Goal: Task Accomplishment & Management: Use online tool/utility

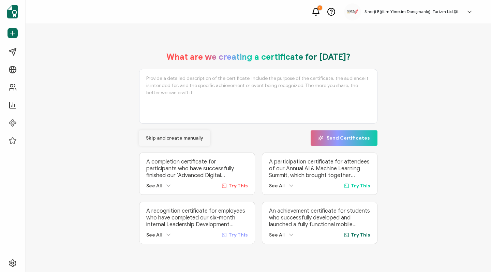
click at [152, 139] on span "Skip and create manually" at bounding box center [174, 138] width 57 height 5
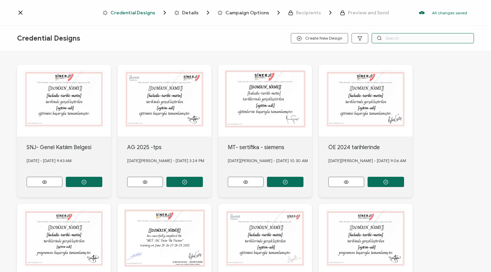
click at [405, 38] on input "text" at bounding box center [423, 38] width 102 height 10
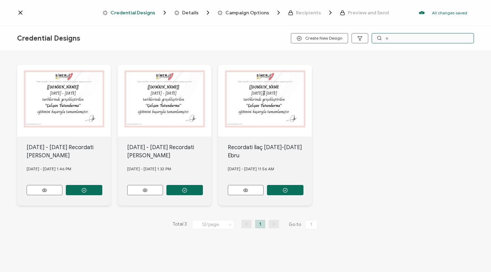
type input "ep"
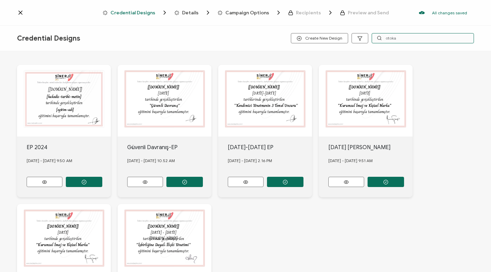
type input "otokar"
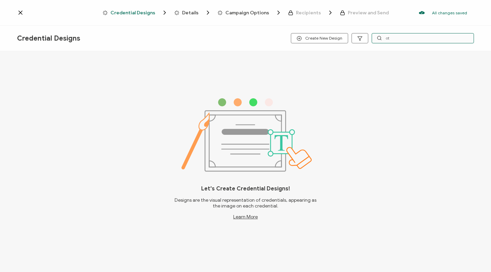
type input "oto"
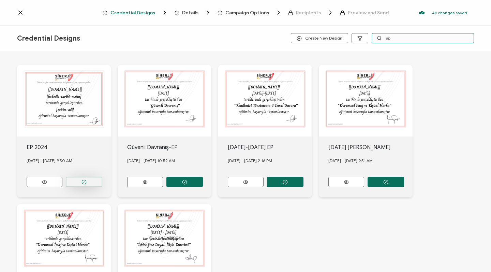
type input "ep"
click at [79, 181] on button "button" at bounding box center [84, 182] width 37 height 10
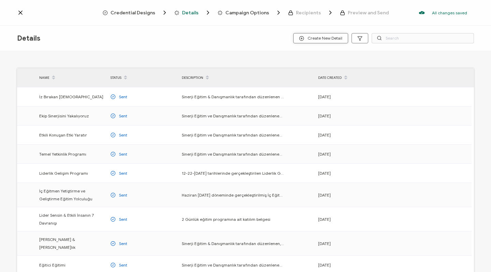
click at [312, 36] on span "Create New Detail" at bounding box center [320, 38] width 43 height 5
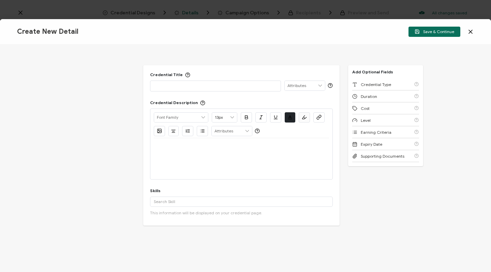
click at [203, 90] on div at bounding box center [216, 86] width 124 height 10
click at [468, 37] on div "Save & Continue" at bounding box center [398, 32] width 153 height 10
click at [468, 35] on div "Save & Continue" at bounding box center [398, 32] width 153 height 10
click at [470, 32] on icon at bounding box center [470, 31] width 3 height 3
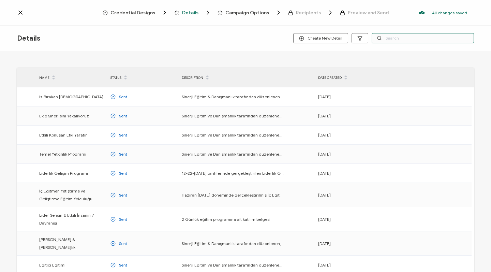
click at [420, 39] on input "text" at bounding box center [423, 38] width 102 height 10
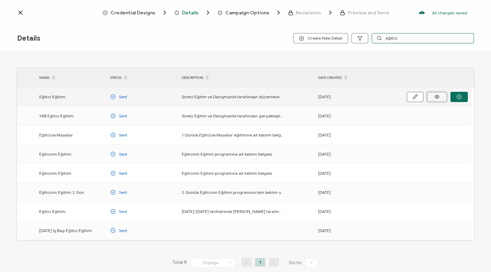
type input "eğitici"
click at [441, 97] on icon at bounding box center [437, 96] width 9 height 5
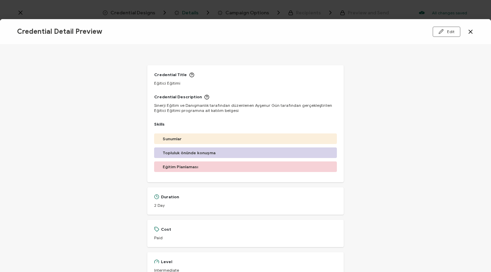
click at [471, 32] on icon at bounding box center [470, 31] width 3 height 3
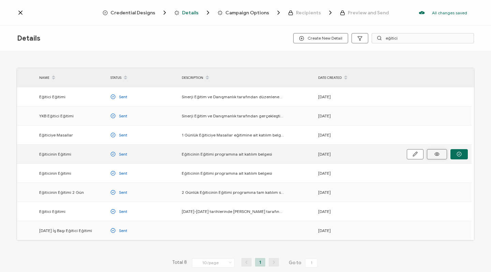
click at [435, 154] on icon at bounding box center [437, 154] width 9 height 5
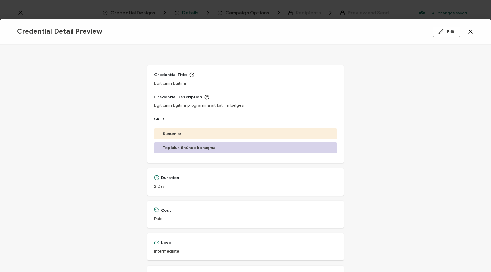
click at [471, 33] on icon at bounding box center [471, 31] width 7 height 7
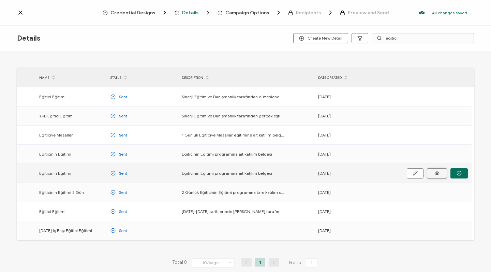
click at [440, 171] on icon at bounding box center [437, 173] width 9 height 5
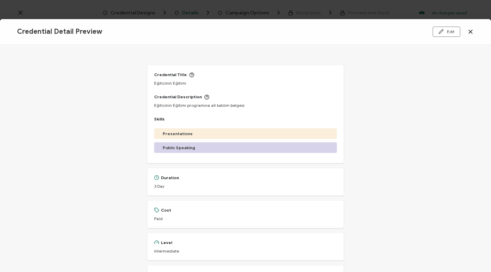
click at [473, 30] on icon at bounding box center [470, 31] width 3 height 3
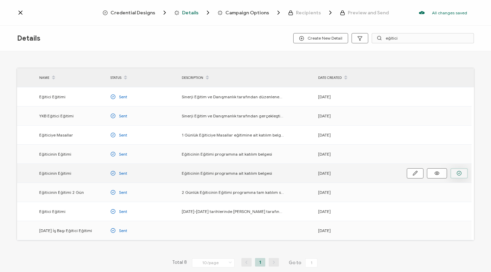
click at [459, 174] on icon "button" at bounding box center [459, 173] width 5 height 5
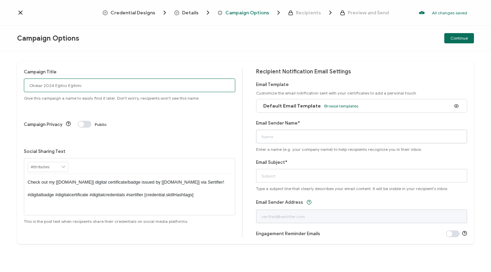
type input "Otokar 2024 Eğitici Eğitimi"
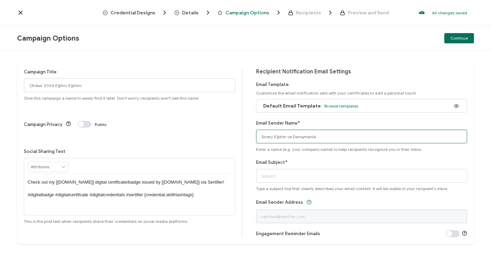
type input "Sinerji Eğitim ve Danışmanlık"
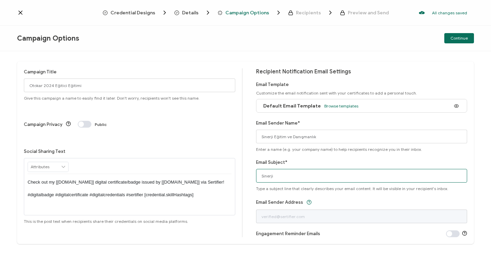
type input "Sinerji E"
type input "Katılım Belgesi"
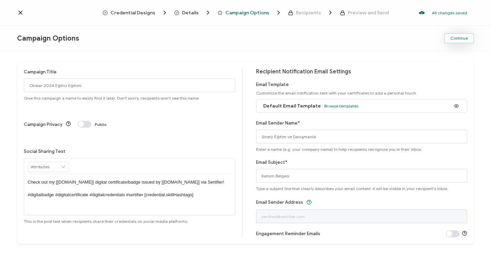
click at [461, 39] on span "Continue" at bounding box center [459, 38] width 17 height 4
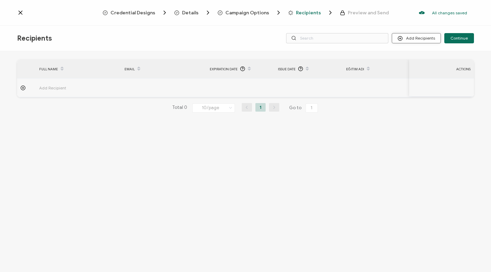
click at [410, 39] on button "Add Recipients" at bounding box center [416, 38] width 49 height 10
click at [406, 56] on span at bounding box center [404, 56] width 9 height 5
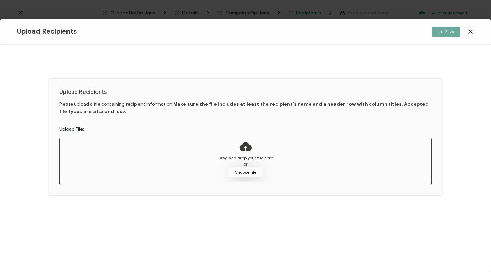
click at [249, 174] on button "Choose file" at bounding box center [246, 172] width 34 height 10
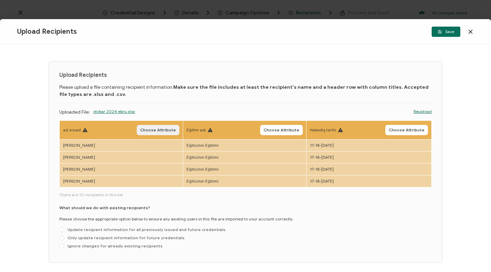
click at [153, 128] on span "Choose Attribute" at bounding box center [158, 130] width 36 height 4
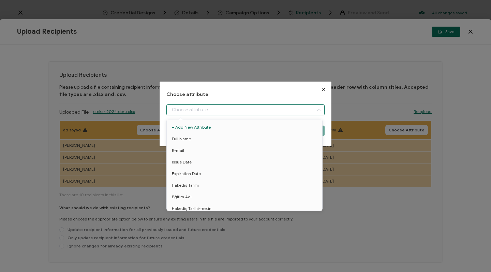
click at [198, 105] on input "dialog" at bounding box center [246, 109] width 158 height 11
click at [192, 141] on li "Full Name" at bounding box center [245, 139] width 161 height 12
type input "Full Name"
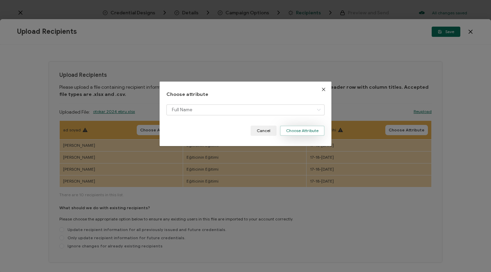
click at [292, 133] on button "Choose Attribute" at bounding box center [302, 131] width 45 height 10
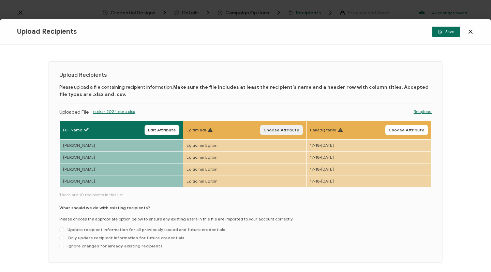
click at [266, 128] on span "Choose Attribute" at bounding box center [282, 130] width 36 height 4
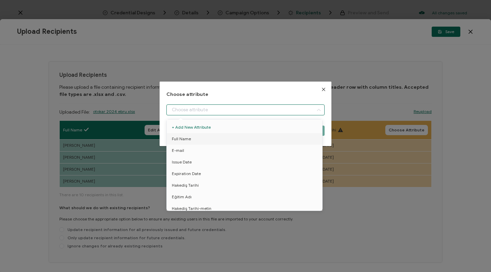
click at [227, 110] on input "dialog" at bounding box center [246, 109] width 158 height 11
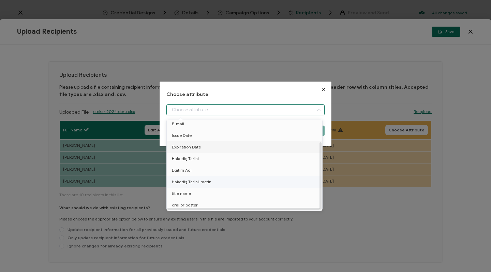
scroll to position [30, 0]
click at [199, 167] on li "Eğitim Adı" at bounding box center [245, 171] width 161 height 12
type input "Eğitim Adı"
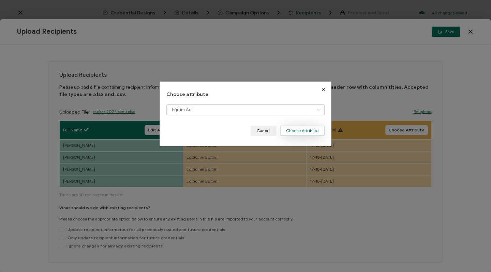
click at [304, 130] on button "Choose Attribute" at bounding box center [302, 131] width 45 height 10
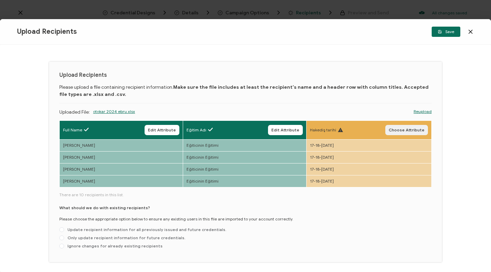
click at [411, 125] on button "Choose Attribute" at bounding box center [407, 130] width 43 height 10
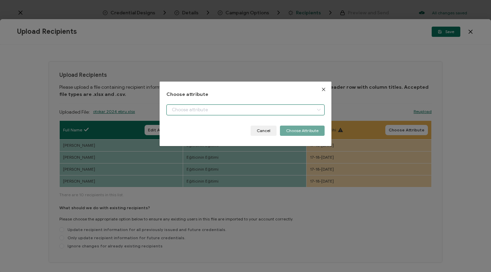
click at [260, 109] on input "dialog" at bounding box center [246, 109] width 158 height 11
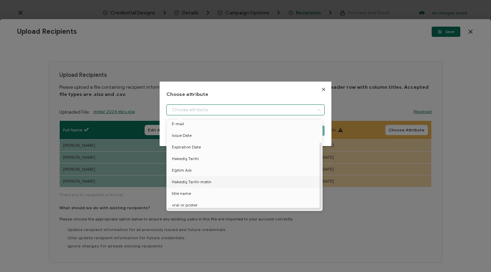
click at [216, 177] on li "Hakediş Tarihi-metin" at bounding box center [245, 182] width 161 height 12
type input "Hakediş Tarihi-metin"
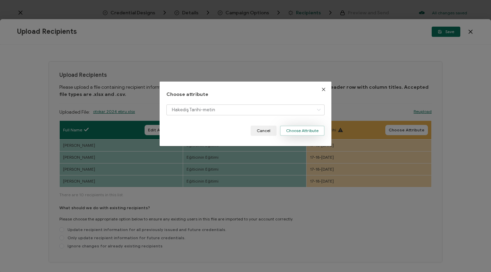
click at [311, 128] on button "Choose Attribute" at bounding box center [302, 131] width 45 height 10
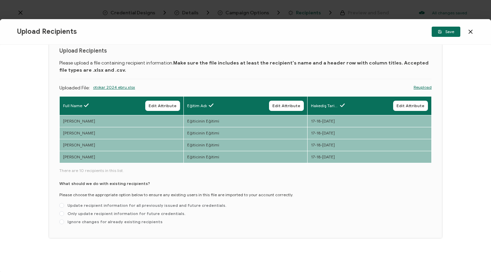
scroll to position [25, 0]
click at [132, 225] on label "Ignore changes for already existing recipients" at bounding box center [110, 221] width 103 height 5
click at [64, 225] on input "Ignore changes for already existing recipients" at bounding box center [61, 221] width 5 height 5
radio input "true"
click at [440, 32] on icon "button" at bounding box center [440, 32] width 4 height 4
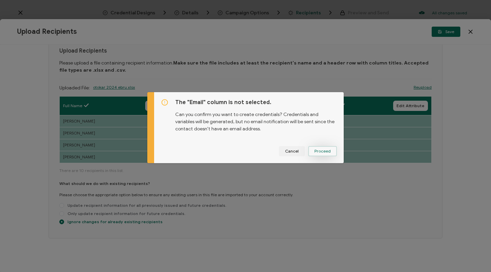
click at [326, 152] on span "Proceed" at bounding box center [323, 151] width 16 height 4
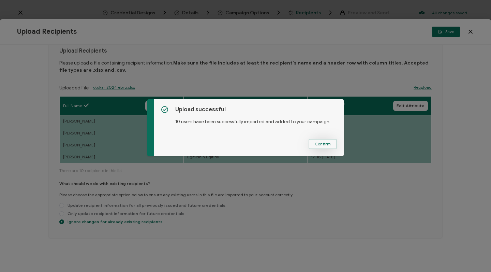
click at [327, 147] on button "Confirm" at bounding box center [323, 144] width 28 height 10
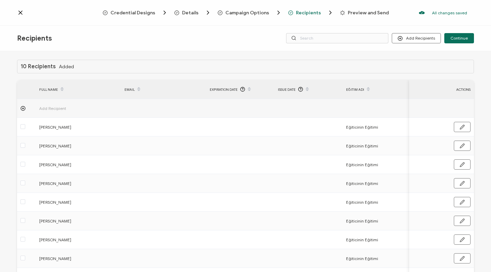
click at [256, 51] on div "Recipients Add Recipients Continue" at bounding box center [245, 39] width 491 height 26
click at [459, 37] on span "Continue" at bounding box center [459, 38] width 17 height 4
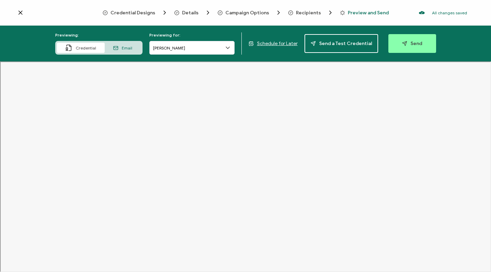
click at [148, 13] on span "Credential Designs" at bounding box center [133, 12] width 45 height 5
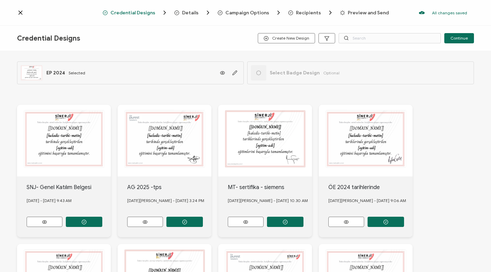
click at [354, 11] on span "Preview and Send" at bounding box center [368, 12] width 41 height 5
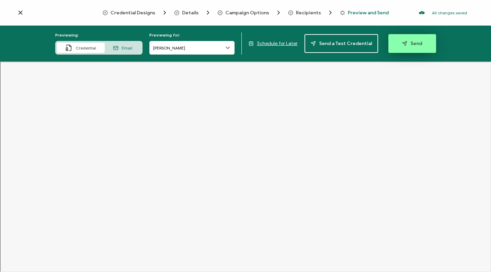
click at [424, 46] on button "Send" at bounding box center [413, 43] width 48 height 19
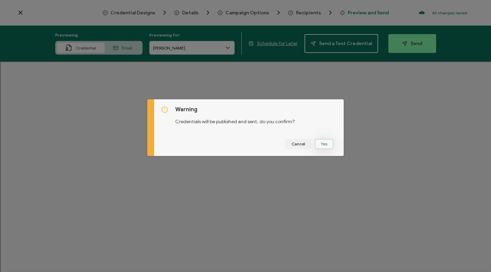
click at [322, 144] on button "Yes" at bounding box center [324, 144] width 19 height 10
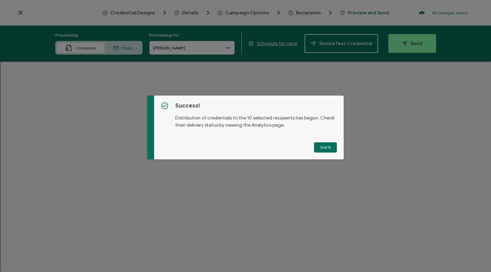
click at [322, 144] on button "Got It" at bounding box center [325, 147] width 23 height 10
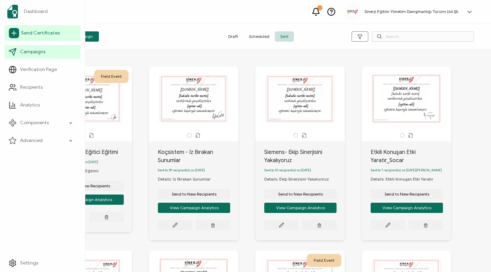
click at [29, 34] on span "Send Certificates" at bounding box center [40, 33] width 39 height 7
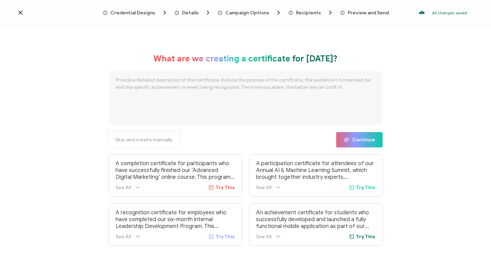
click at [137, 138] on span "Skip and create manually" at bounding box center [143, 140] width 57 height 5
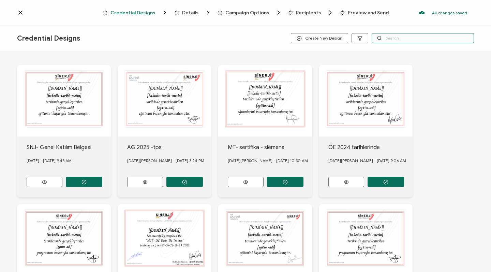
click at [403, 43] on input "text" at bounding box center [423, 38] width 102 height 10
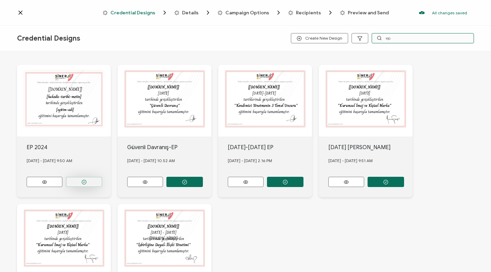
type input "ep"
click at [89, 177] on button "button" at bounding box center [84, 182] width 37 height 10
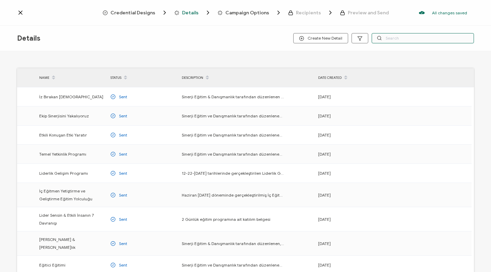
click at [398, 37] on input "text" at bounding box center [423, 38] width 102 height 10
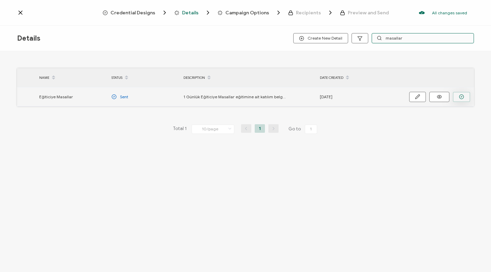
type input "masallar"
click at [460, 96] on icon "button" at bounding box center [461, 96] width 5 height 5
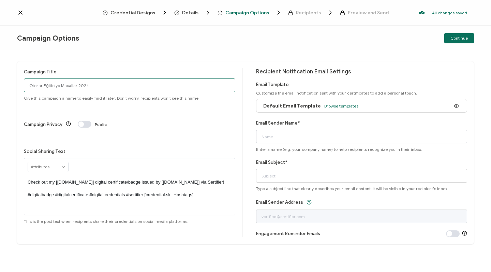
type input "Otokar Eğiticiye Masallar 2024"
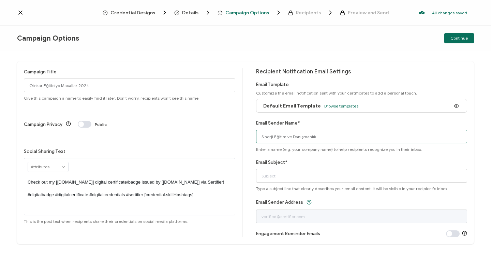
type input "Sinerji Eğitim ve Danışmanlık"
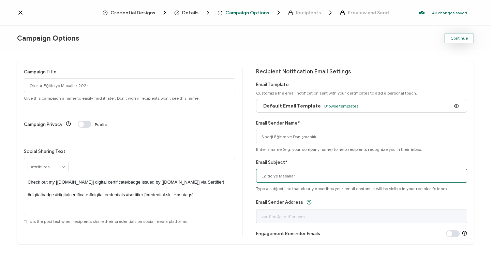
type input "Eğiticiye Masallar"
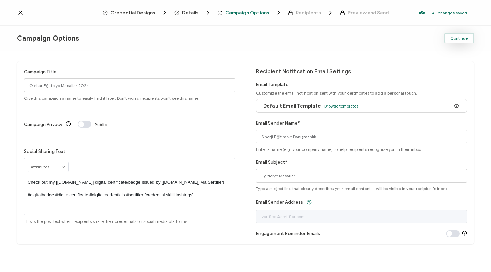
click at [460, 43] on button "Continue" at bounding box center [460, 38] width 30 height 10
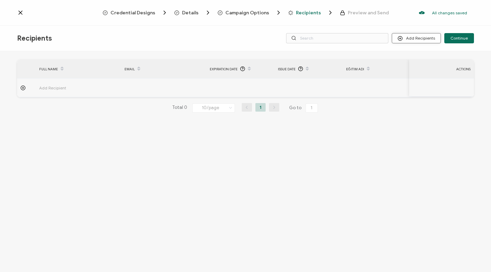
click at [427, 40] on button "Add Recipients" at bounding box center [416, 38] width 49 height 10
click at [410, 57] on span "Upload Recipients" at bounding box center [425, 56] width 34 height 5
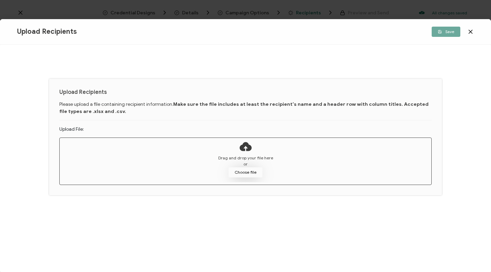
click at [242, 172] on button "Choose file" at bounding box center [246, 172] width 34 height 10
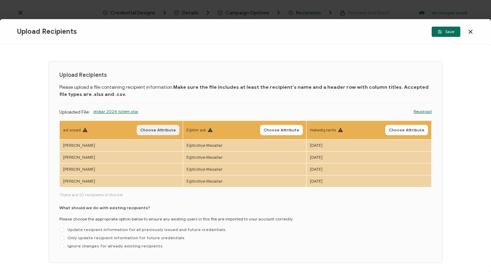
click at [153, 132] on span "Choose Attribute" at bounding box center [158, 130] width 36 height 4
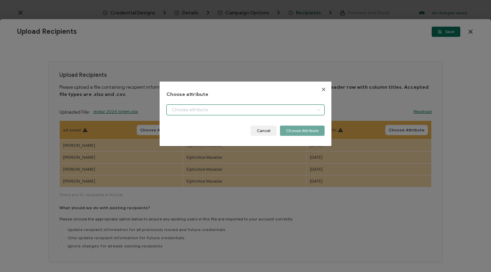
click at [202, 108] on input "dialog" at bounding box center [246, 109] width 158 height 11
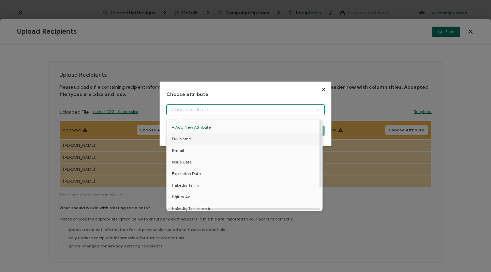
click at [195, 140] on li "Full Name" at bounding box center [245, 139] width 161 height 12
type input "Full Name"
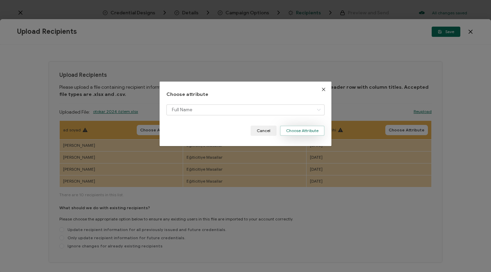
click at [306, 129] on button "Choose Attribute" at bounding box center [302, 131] width 45 height 10
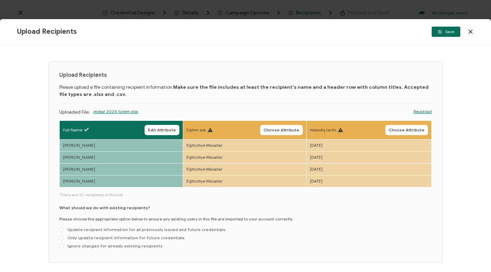
click at [275, 124] on th "Eğitim adı Choose Attribute" at bounding box center [245, 129] width 124 height 19
click at [274, 128] on span "Choose Attribute" at bounding box center [282, 130] width 36 height 4
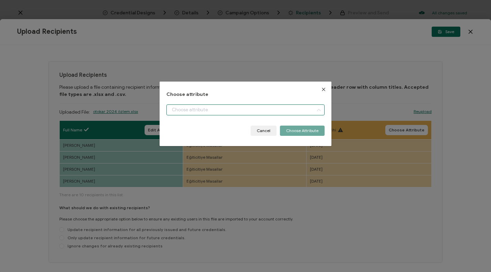
click at [218, 111] on input "dialog" at bounding box center [246, 109] width 158 height 11
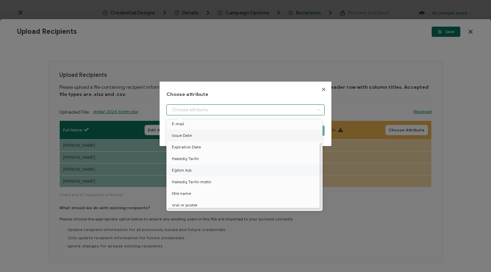
scroll to position [30, 0]
click at [204, 165] on li "Eğitim Adı" at bounding box center [245, 171] width 161 height 12
type input "Eğitim Adı"
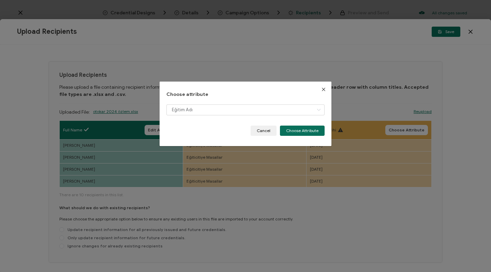
click at [326, 133] on div "Choose attribute Eğitim Adı Cancel Choose Attribute" at bounding box center [246, 114] width 172 height 65
click at [314, 132] on button "Choose Attribute" at bounding box center [302, 131] width 45 height 10
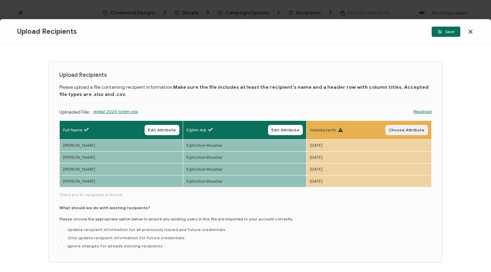
click at [402, 130] on span "Choose Attribute" at bounding box center [407, 130] width 36 height 4
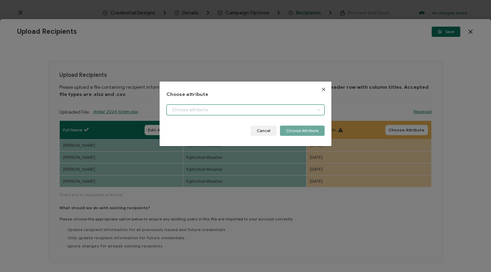
click at [284, 112] on input "dialog" at bounding box center [246, 109] width 158 height 11
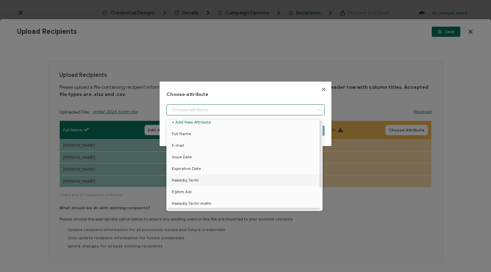
scroll to position [14, 0]
click at [220, 194] on li "Hakediş Tarihi-metin" at bounding box center [245, 195] width 161 height 12
type input "Hakediş Tarihi-metin"
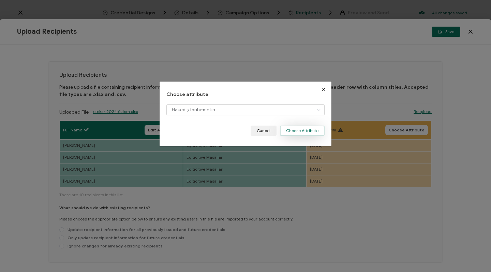
click at [321, 126] on button "Choose Attribute" at bounding box center [302, 131] width 45 height 10
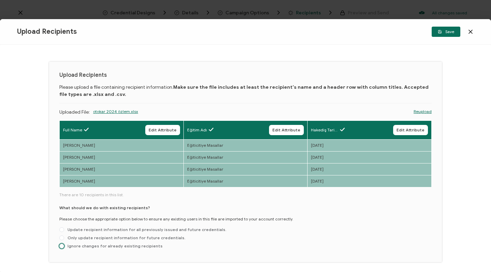
click at [126, 248] on span "Ignore changes for already existing recipients" at bounding box center [113, 245] width 99 height 5
click at [64, 248] on input "Ignore changes for already existing recipients" at bounding box center [61, 246] width 5 height 5
radio input "true"
click at [446, 34] on span "Save" at bounding box center [446, 32] width 16 height 4
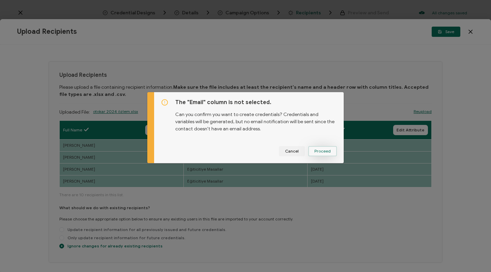
click at [325, 149] on span "Proceed" at bounding box center [323, 151] width 16 height 4
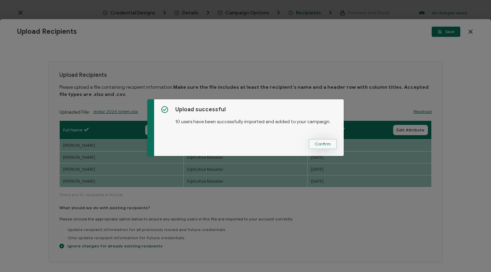
click at [321, 143] on span "Confirm" at bounding box center [323, 144] width 16 height 4
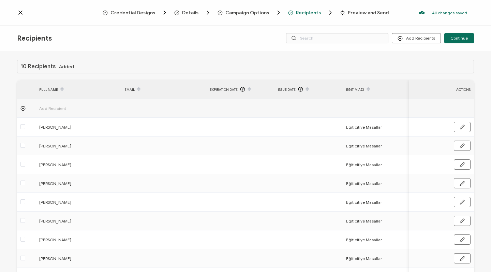
click at [466, 43] on div "Recipients Add Recipients Continue" at bounding box center [245, 39] width 491 height 26
click at [462, 41] on button "Continue" at bounding box center [460, 38] width 30 height 10
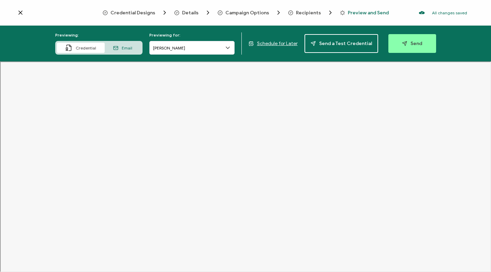
click at [142, 15] on span "Credential Designs" at bounding box center [133, 12] width 45 height 5
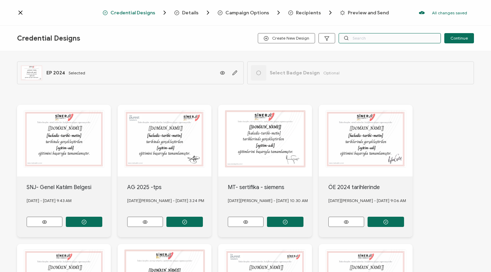
click at [361, 39] on input "text" at bounding box center [390, 38] width 102 height 10
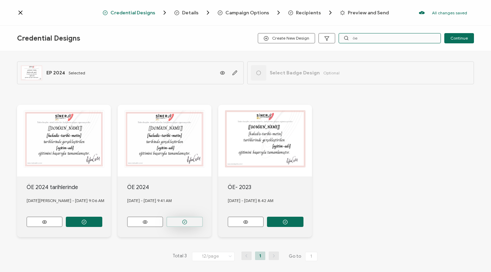
type input "öe"
click at [181, 221] on button "button" at bounding box center [185, 222] width 37 height 10
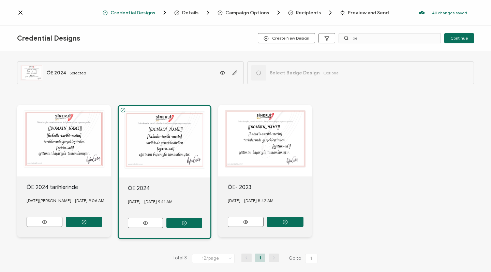
click at [372, 13] on span "Preview and Send" at bounding box center [368, 12] width 41 height 5
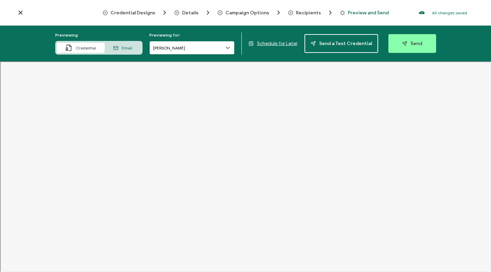
click at [208, 52] on input "[PERSON_NAME]" at bounding box center [191, 48] width 85 height 14
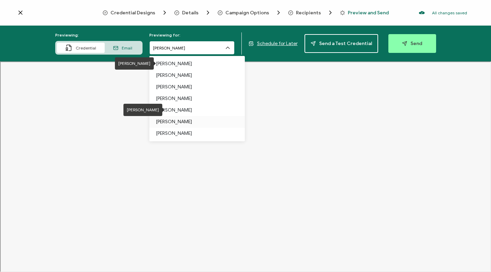
scroll to position [35, 0]
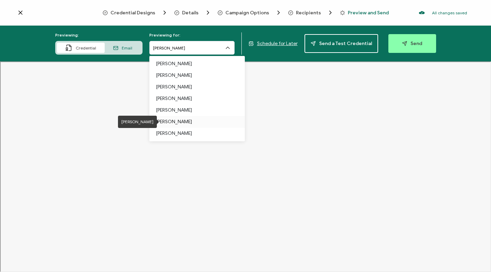
click at [193, 121] on p "[PERSON_NAME]" at bounding box center [197, 122] width 82 height 12
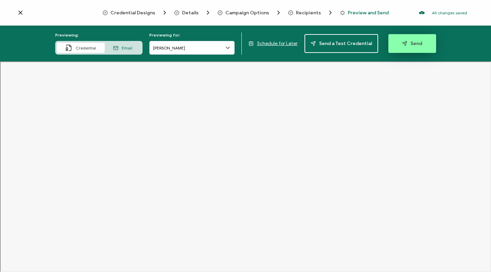
click at [408, 45] on span "Send" at bounding box center [412, 43] width 20 height 5
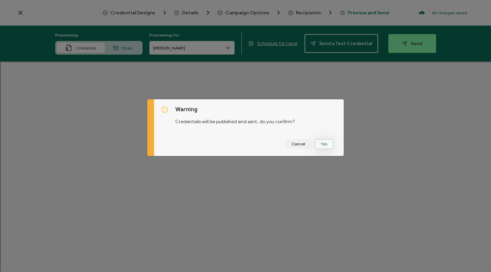
click at [322, 142] on button "Yes" at bounding box center [324, 144] width 19 height 10
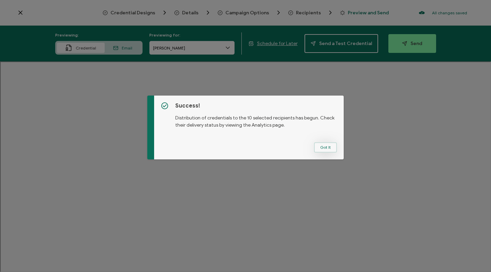
click at [314, 144] on button "Got It" at bounding box center [325, 147] width 23 height 10
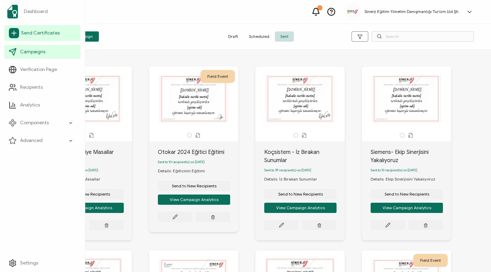
click at [32, 37] on link "Send Certificates" at bounding box center [42, 33] width 76 height 16
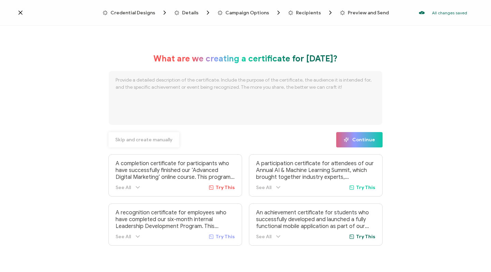
click at [146, 141] on span "Skip and create manually" at bounding box center [143, 140] width 57 height 5
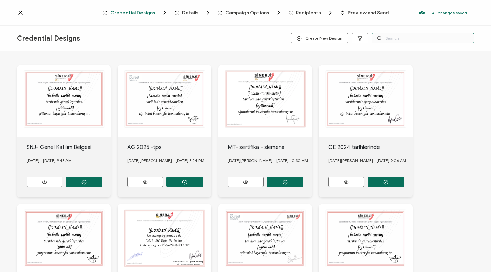
click at [422, 40] on input "text" at bounding box center [423, 38] width 102 height 10
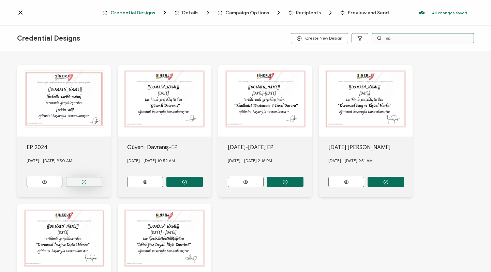
type input "ep"
click at [84, 181] on icon "button" at bounding box center [84, 182] width 5 height 5
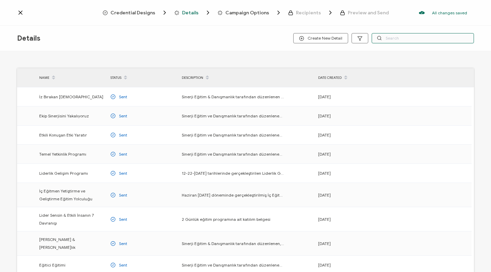
click at [398, 34] on input "text" at bounding box center [423, 38] width 102 height 10
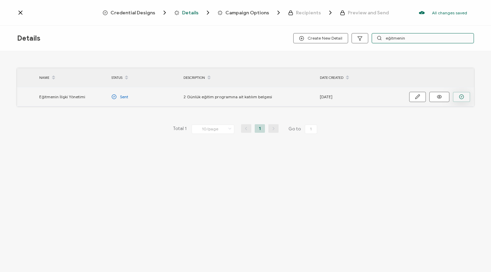
type input "eğitmenin"
click at [462, 97] on icon "button" at bounding box center [461, 96] width 5 height 5
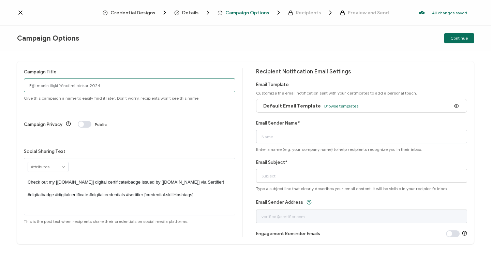
type input "Eğitmenin ilişki Yönetimi otokar 2024"
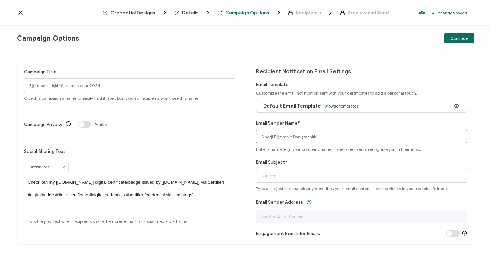
type input "Sinerji Eğitim ve Danışmanlık"
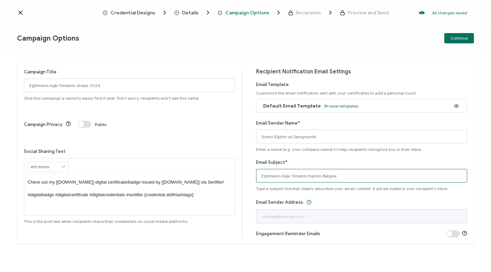
type input "Eğitmenin İlişki Yönetimi Katılım Belgesi"
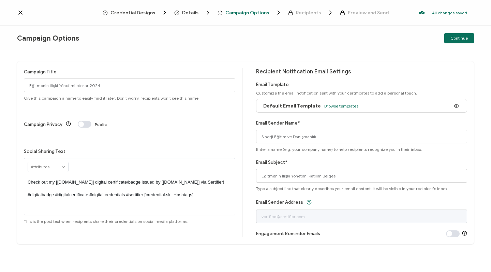
click at [460, 29] on div "Campaign Options Continue" at bounding box center [245, 39] width 491 height 26
click at [458, 38] on span "Continue" at bounding box center [459, 38] width 17 height 4
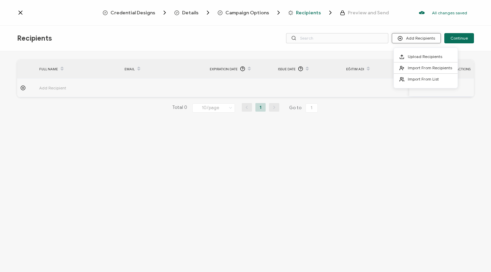
click at [431, 37] on button "Add Recipients" at bounding box center [416, 38] width 49 height 10
click at [421, 53] on li "Upload Recipients" at bounding box center [426, 56] width 64 height 11
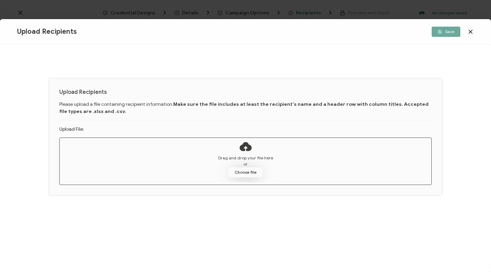
click at [238, 176] on button "Choose file" at bounding box center [246, 172] width 34 height 10
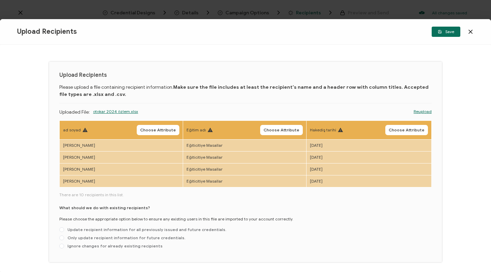
click at [416, 111] on link "Reupload" at bounding box center [423, 112] width 18 height 6
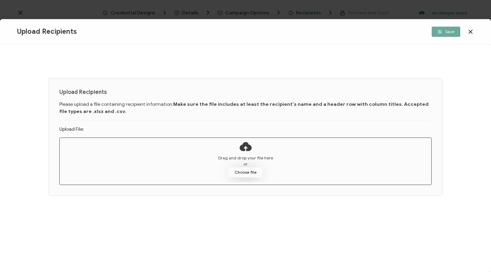
click at [247, 172] on button "Choose file" at bounding box center [246, 172] width 34 height 10
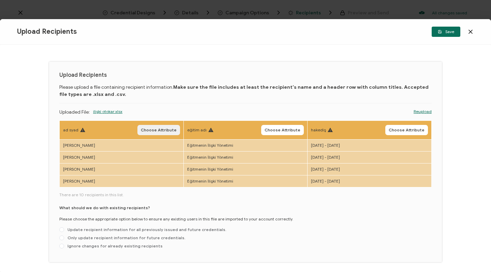
click at [149, 128] on span "Choose Attribute" at bounding box center [159, 130] width 36 height 4
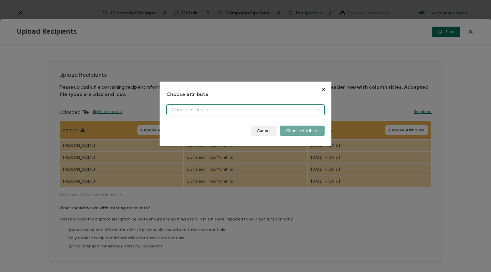
click at [201, 111] on input "dialog" at bounding box center [246, 109] width 158 height 11
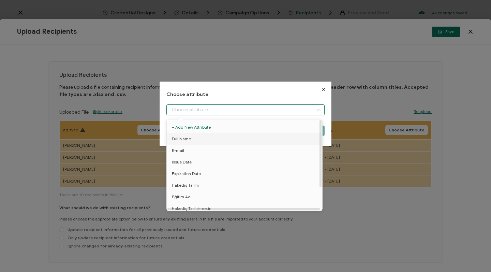
click at [194, 141] on li "Full Name" at bounding box center [245, 139] width 161 height 12
type input "Full Name"
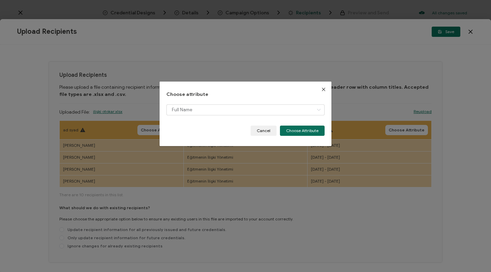
click at [311, 136] on div "Choose attribute Full Name Cancel Choose Attribute" at bounding box center [246, 114] width 172 height 65
click at [307, 133] on button "Choose Attribute" at bounding box center [302, 131] width 45 height 10
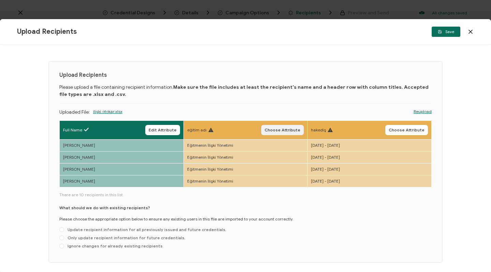
click at [272, 131] on span "Choose Attribute" at bounding box center [283, 130] width 36 height 4
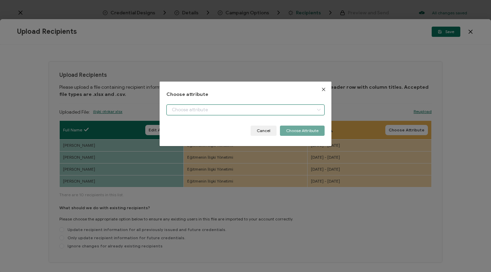
click at [217, 107] on input "dialog" at bounding box center [246, 109] width 158 height 11
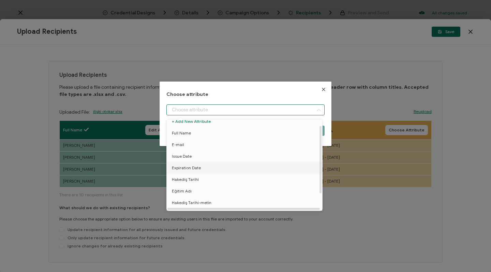
scroll to position [8, 0]
click at [204, 188] on li "Eğitim Adı" at bounding box center [245, 189] width 161 height 12
type input "Eğitim Adı"
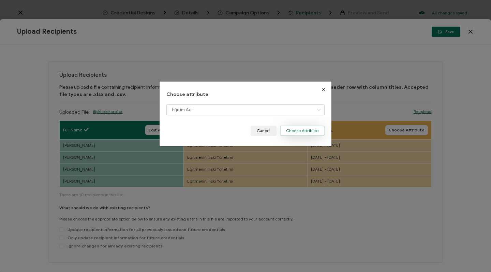
click at [308, 131] on button "Choose Attribute" at bounding box center [302, 131] width 45 height 10
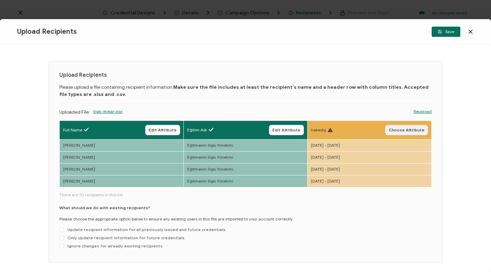
click at [394, 129] on span "Choose Attribute" at bounding box center [407, 130] width 36 height 4
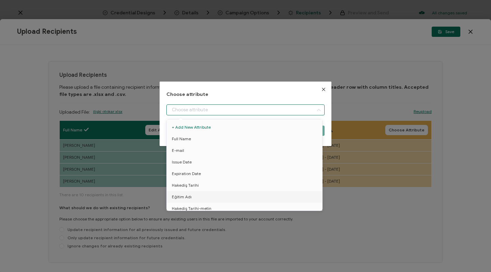
click at [262, 114] on input "dialog" at bounding box center [246, 109] width 158 height 11
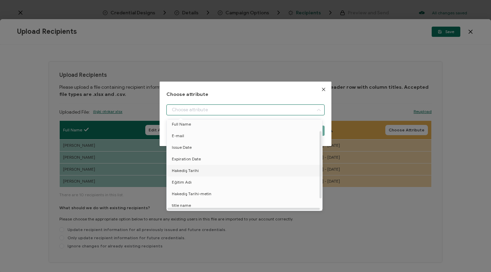
click at [210, 170] on li "Hakediş Tarihi" at bounding box center [245, 171] width 161 height 12
type input "Hakediş Tarihi"
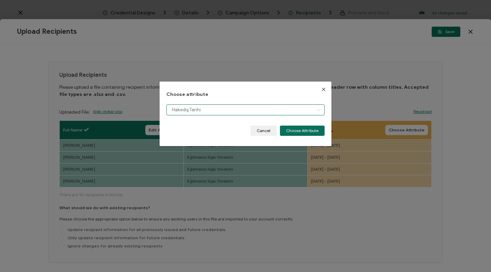
click at [229, 111] on input "Hakediş Tarihi" at bounding box center [246, 109] width 158 height 11
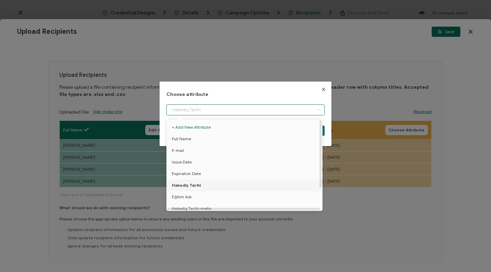
scroll to position [15, 0]
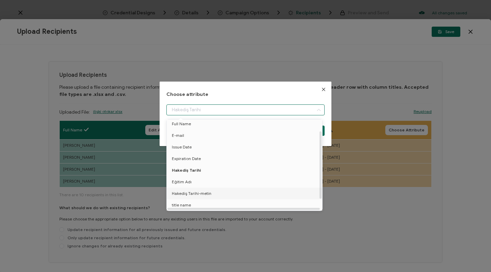
click at [210, 195] on li "Hakediş Tarihi-metin" at bounding box center [245, 194] width 161 height 12
type input "Hakediş Tarihi-metin"
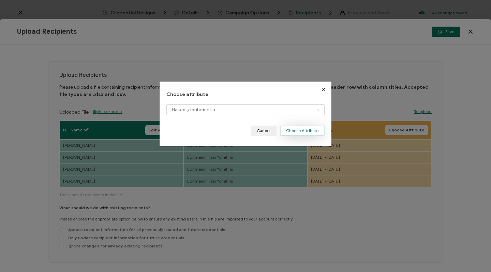
click at [307, 129] on button "Choose Attribute" at bounding box center [302, 131] width 45 height 10
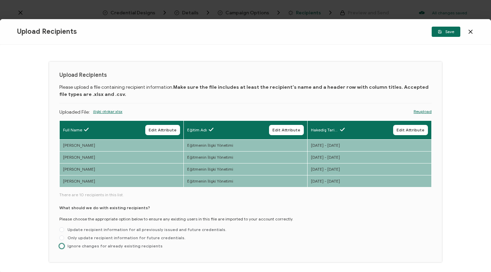
click at [116, 246] on span "Ignore changes for already existing recipients" at bounding box center [113, 245] width 99 height 5
click at [64, 246] on input "Ignore changes for already existing recipients" at bounding box center [61, 246] width 5 height 5
radio input "true"
click at [446, 34] on span "Save" at bounding box center [446, 32] width 16 height 4
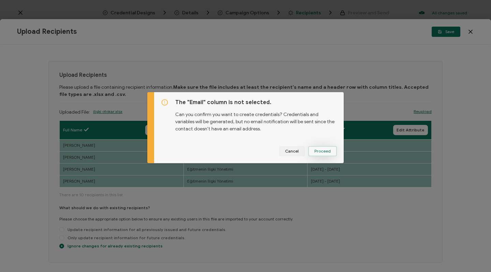
click at [326, 151] on span "Proceed" at bounding box center [323, 151] width 16 height 4
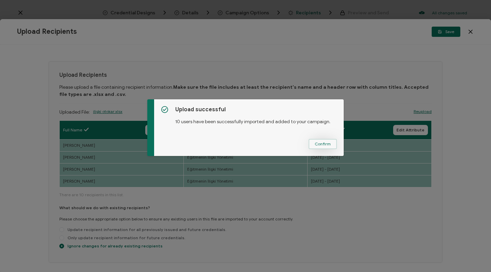
click at [326, 149] on button "Confirm" at bounding box center [323, 144] width 28 height 10
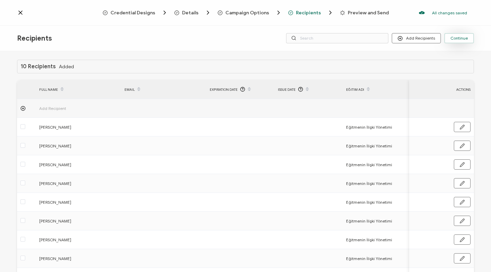
scroll to position [0, 0]
click at [456, 40] on span "Continue" at bounding box center [459, 38] width 17 height 4
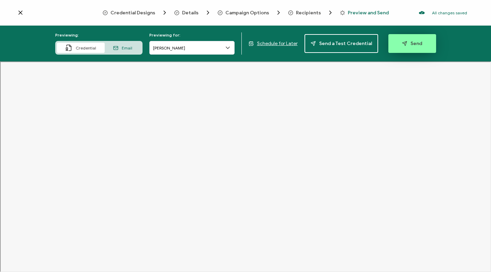
click at [407, 46] on button "Send" at bounding box center [413, 43] width 48 height 19
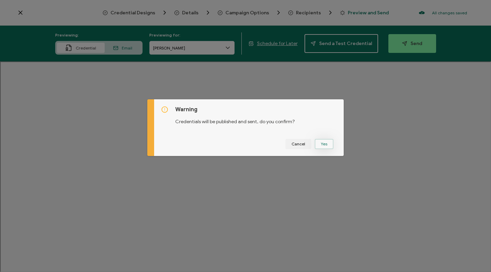
click at [325, 147] on button "Yes" at bounding box center [324, 144] width 19 height 10
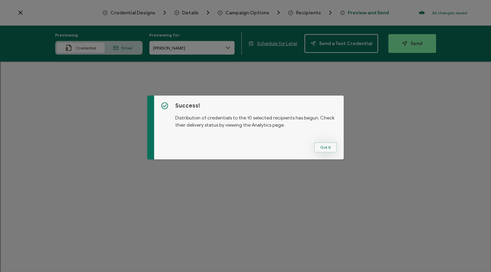
click at [323, 148] on button "Got It" at bounding box center [325, 147] width 23 height 10
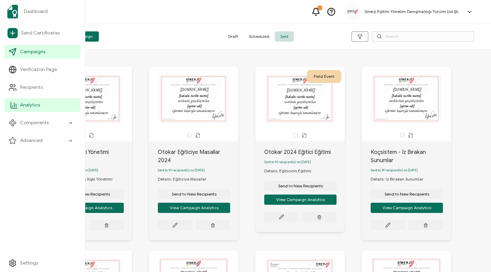
click at [50, 107] on link "Analytics" at bounding box center [42, 105] width 76 height 14
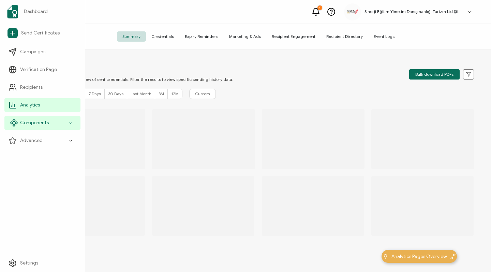
click at [46, 125] on span "Components" at bounding box center [34, 122] width 29 height 7
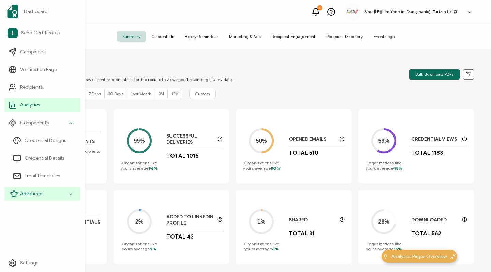
click at [34, 190] on div "Advanced" at bounding box center [42, 194] width 76 height 14
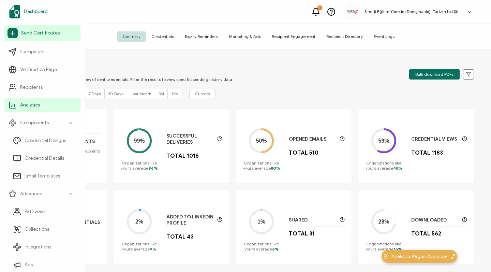
click at [35, 5] on link "Dashboard" at bounding box center [42, 11] width 76 height 19
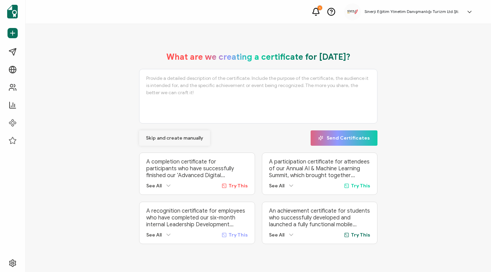
click at [152, 137] on span "Skip and create manually" at bounding box center [174, 138] width 57 height 5
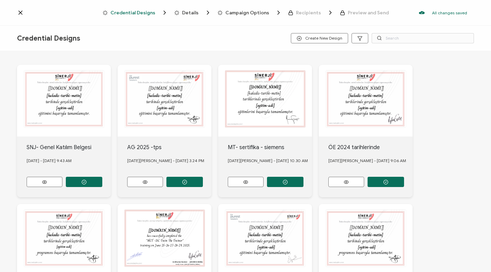
click at [19, 14] on icon at bounding box center [20, 12] width 3 height 3
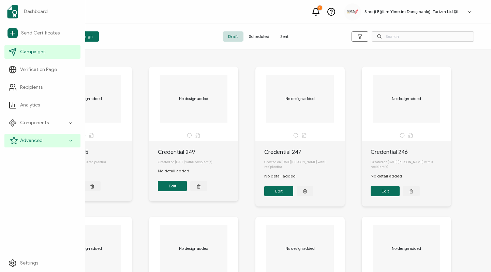
click at [66, 141] on div "Advanced" at bounding box center [42, 141] width 76 height 14
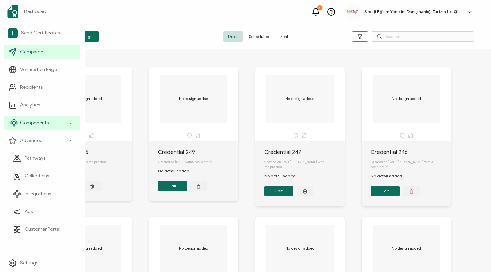
click at [64, 128] on div "Components" at bounding box center [42, 123] width 76 height 14
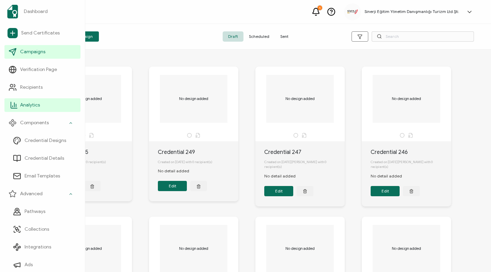
click at [50, 108] on link "Analytics" at bounding box center [42, 105] width 76 height 14
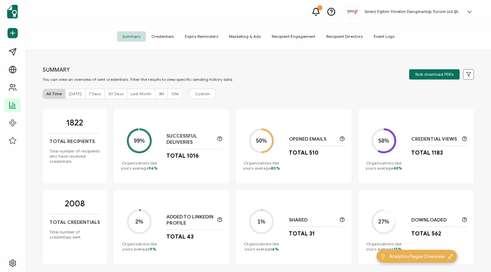
click at [76, 93] on span "[DATE]" at bounding box center [75, 93] width 13 height 5
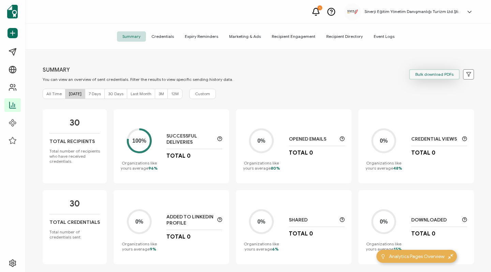
click at [420, 77] on button "Bulk download PDFs" at bounding box center [435, 74] width 51 height 10
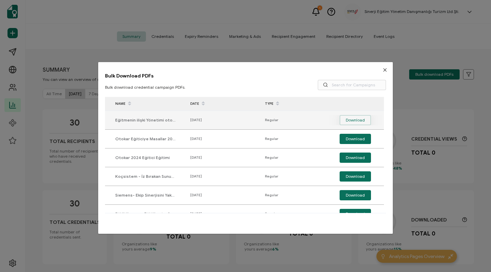
click at [362, 120] on span "Download" at bounding box center [355, 120] width 19 height 10
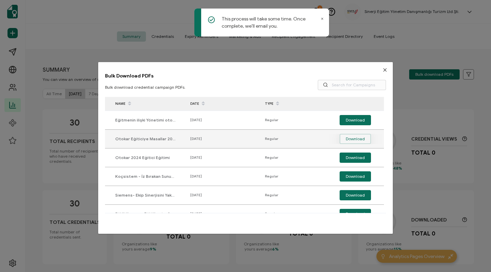
click at [354, 136] on span "Download" at bounding box center [355, 139] width 19 height 10
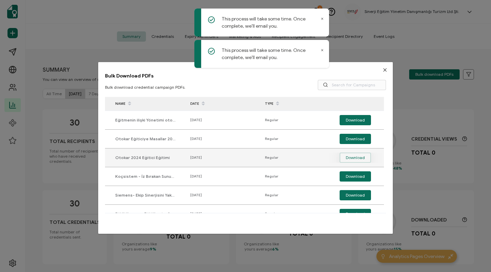
click at [349, 159] on span "Download" at bounding box center [355, 158] width 19 height 10
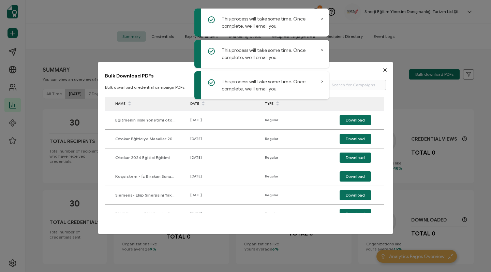
click at [384, 70] on icon "Close" at bounding box center [385, 69] width 5 height 5
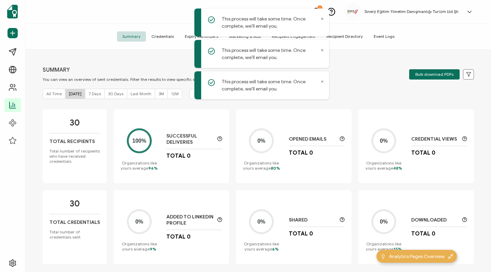
click at [175, 36] on span "Credentials" at bounding box center [162, 36] width 33 height 10
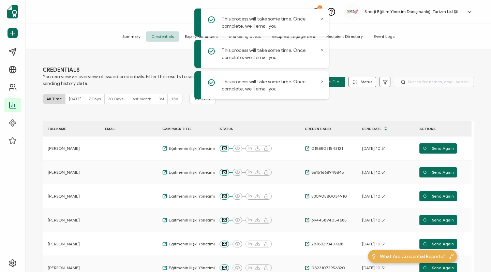
click at [74, 97] on span "[DATE]" at bounding box center [75, 98] width 13 height 5
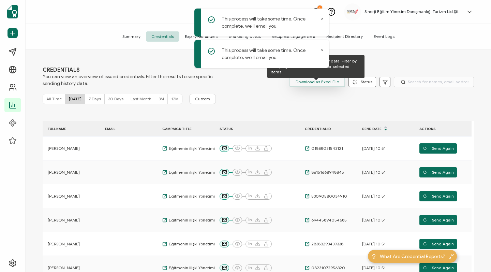
click at [337, 84] on span "Download as Excel File" at bounding box center [317, 82] width 43 height 10
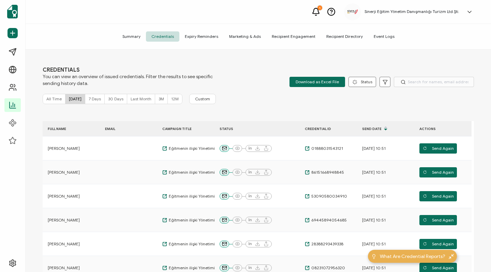
click at [57, 100] on span "All Time" at bounding box center [53, 98] width 15 height 5
click at [413, 78] on input "text" at bounding box center [434, 82] width 80 height 10
type input "anıl"
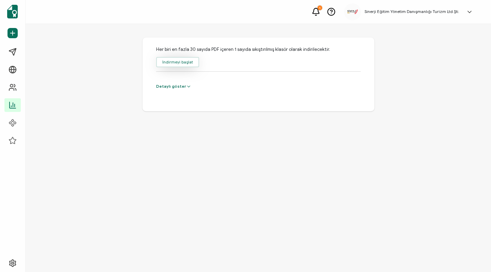
click at [180, 60] on button "İndirmeyi başlat" at bounding box center [177, 62] width 43 height 10
click at [179, 65] on button "İndirmeyi başlat" at bounding box center [177, 62] width 43 height 10
click at [171, 58] on button "İndirmeyi başlat" at bounding box center [177, 62] width 43 height 10
